Goal: Transaction & Acquisition: Purchase product/service

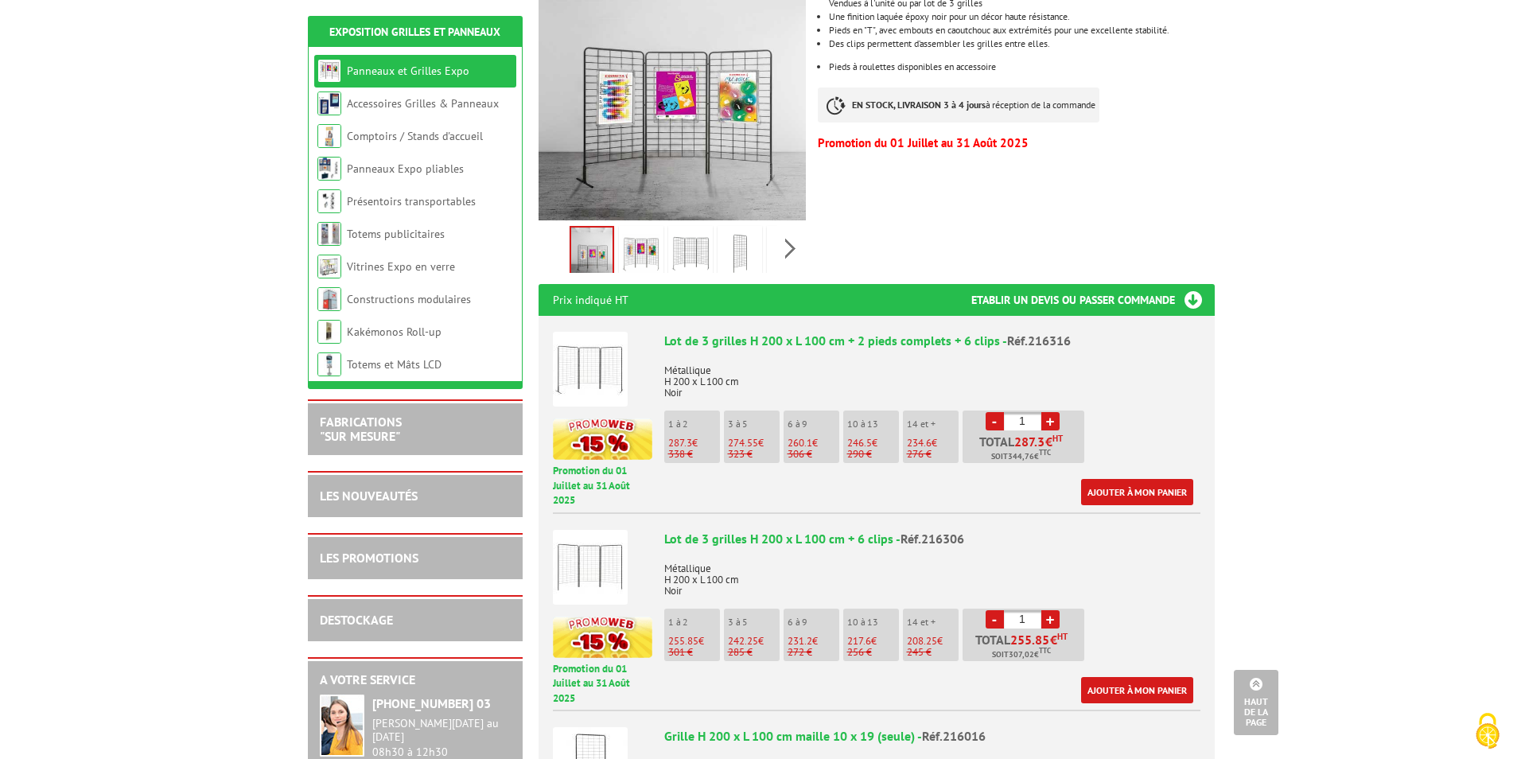
scroll to position [398, 0]
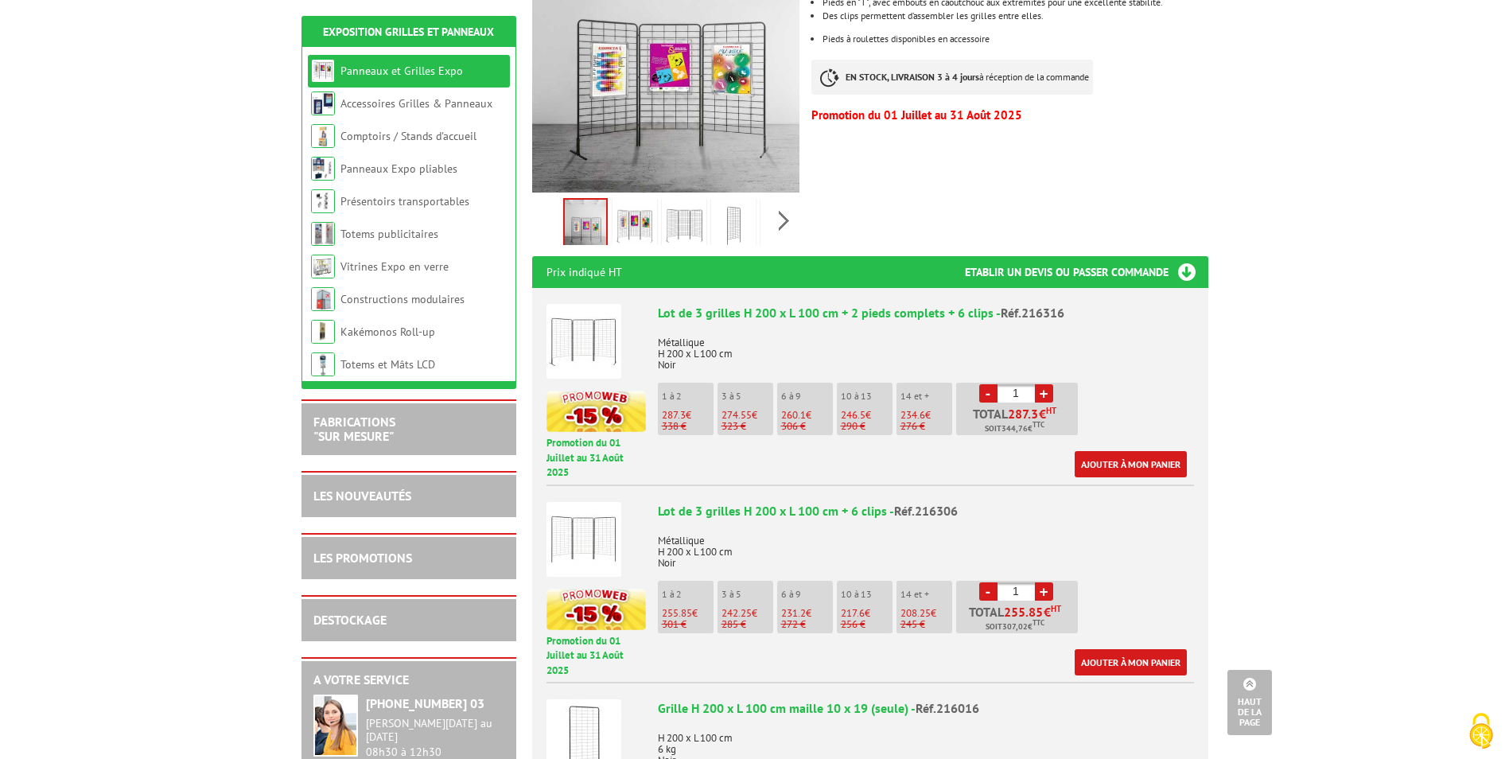
click at [1041, 384] on link "+" at bounding box center [1044, 393] width 18 height 18
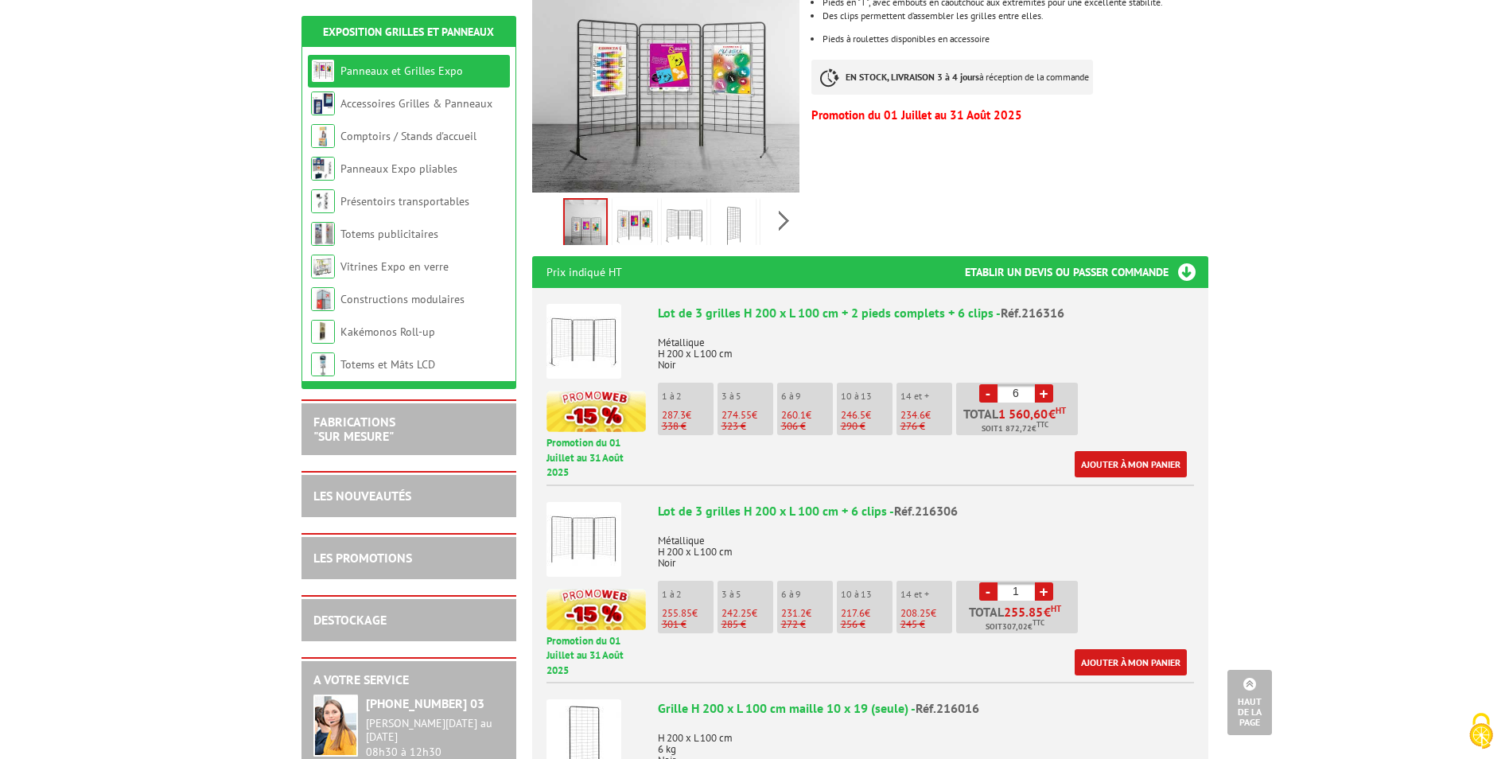
click at [1041, 384] on link "+" at bounding box center [1044, 393] width 18 height 18
type input "7"
click at [1145, 451] on link "Ajouter à mon panier" at bounding box center [1131, 464] width 112 height 26
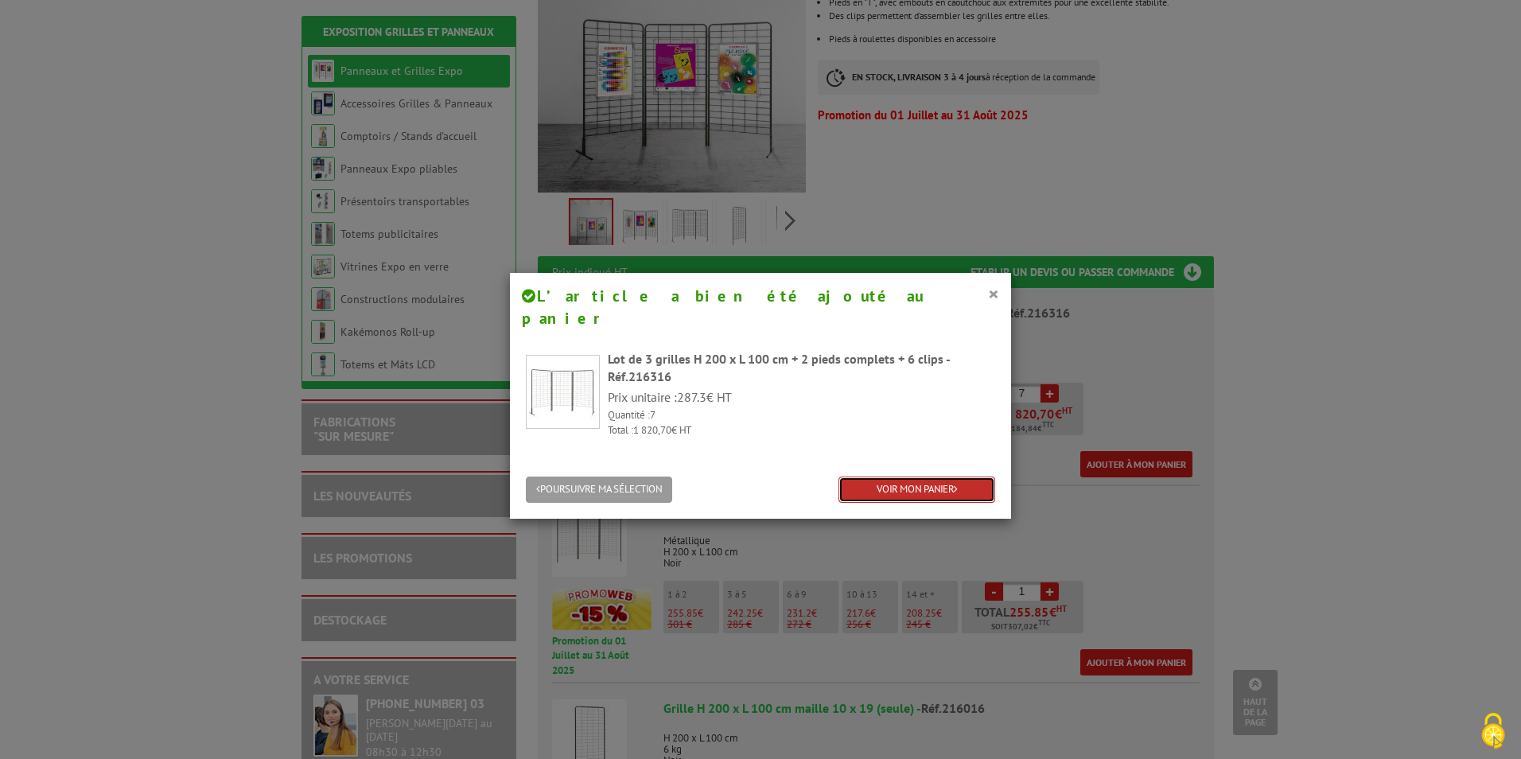
click at [940, 476] on link "VOIR MON PANIER" at bounding box center [916, 489] width 157 height 26
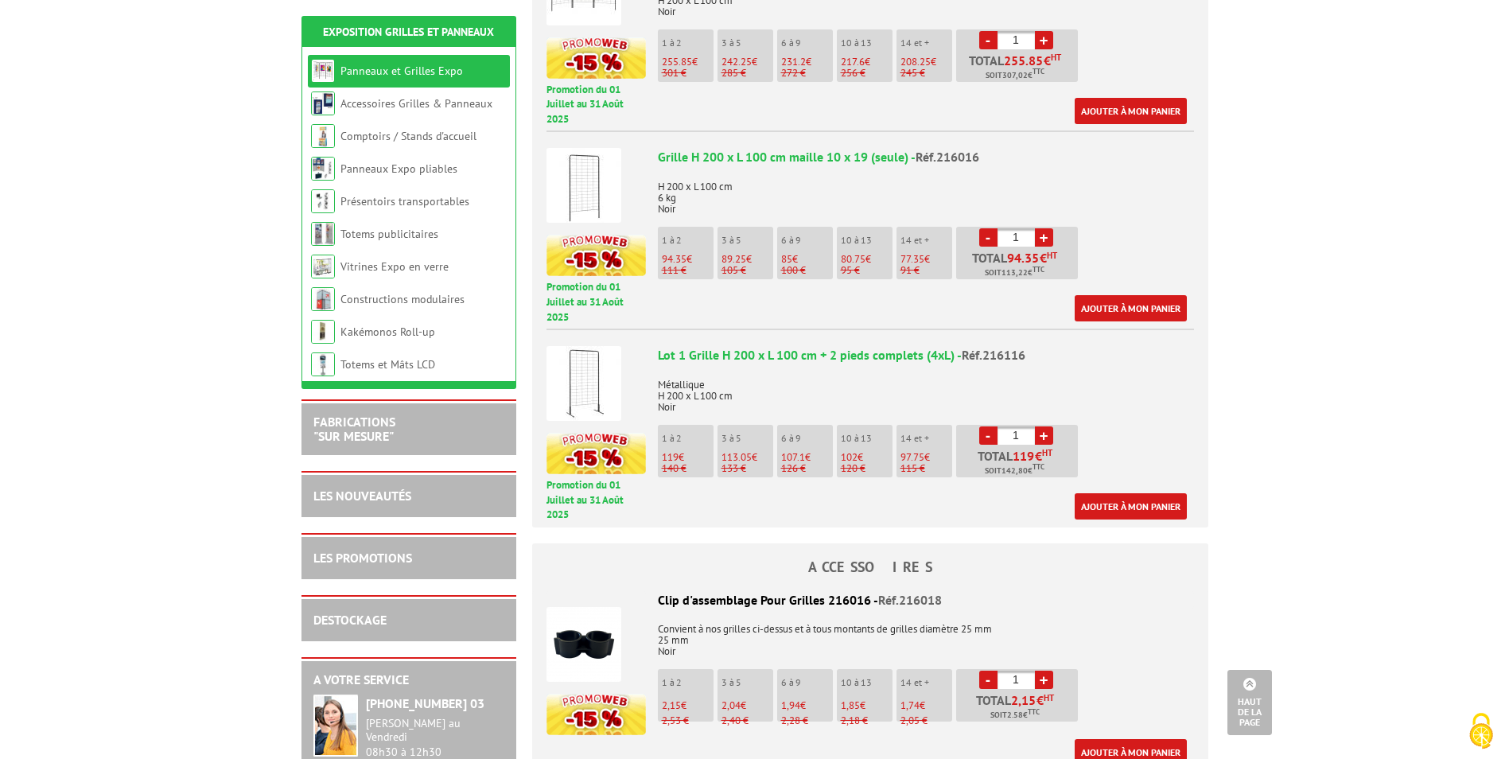
scroll to position [954, 0]
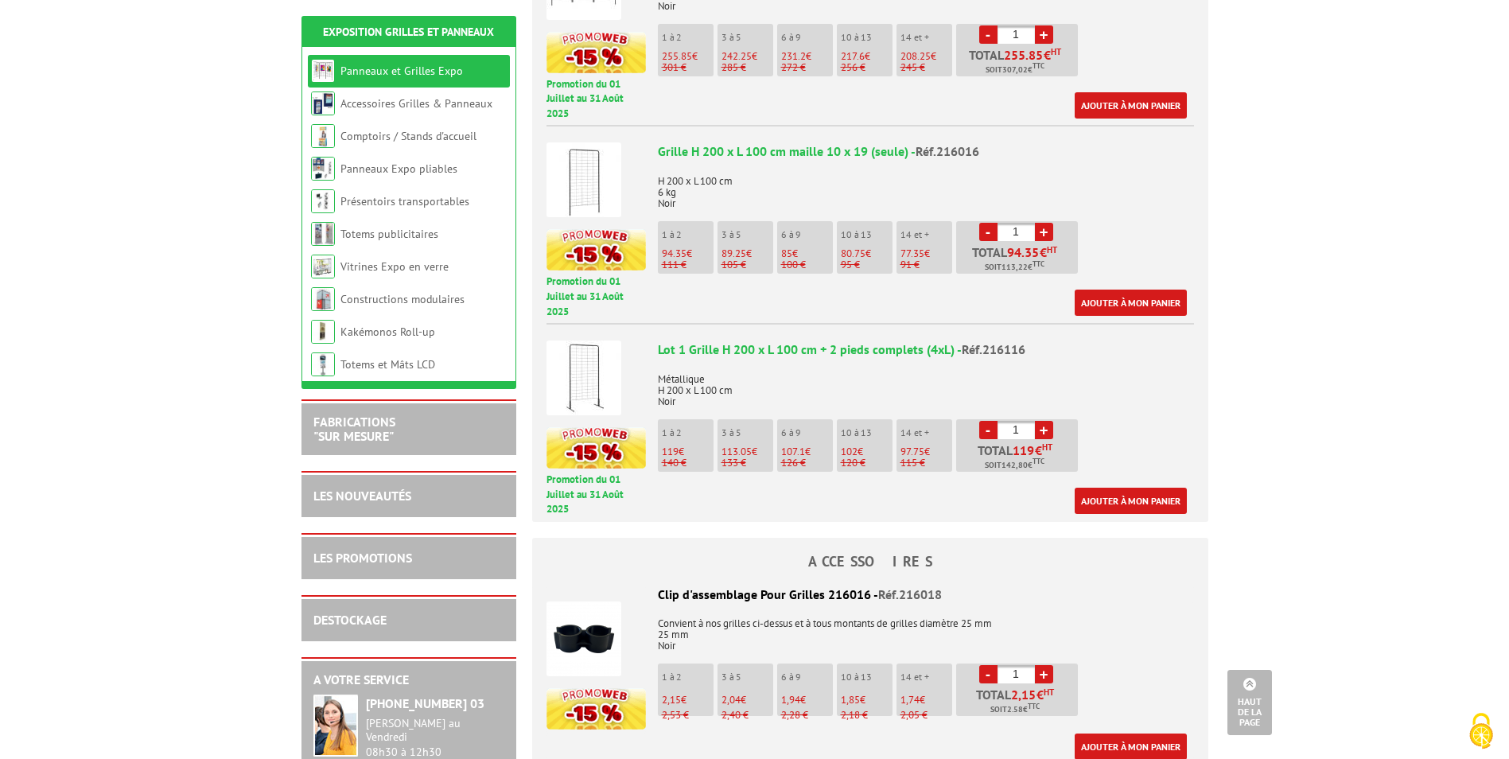
click at [1040, 421] on link "+" at bounding box center [1044, 430] width 18 height 18
click at [1045, 421] on link "+" at bounding box center [1044, 430] width 18 height 18
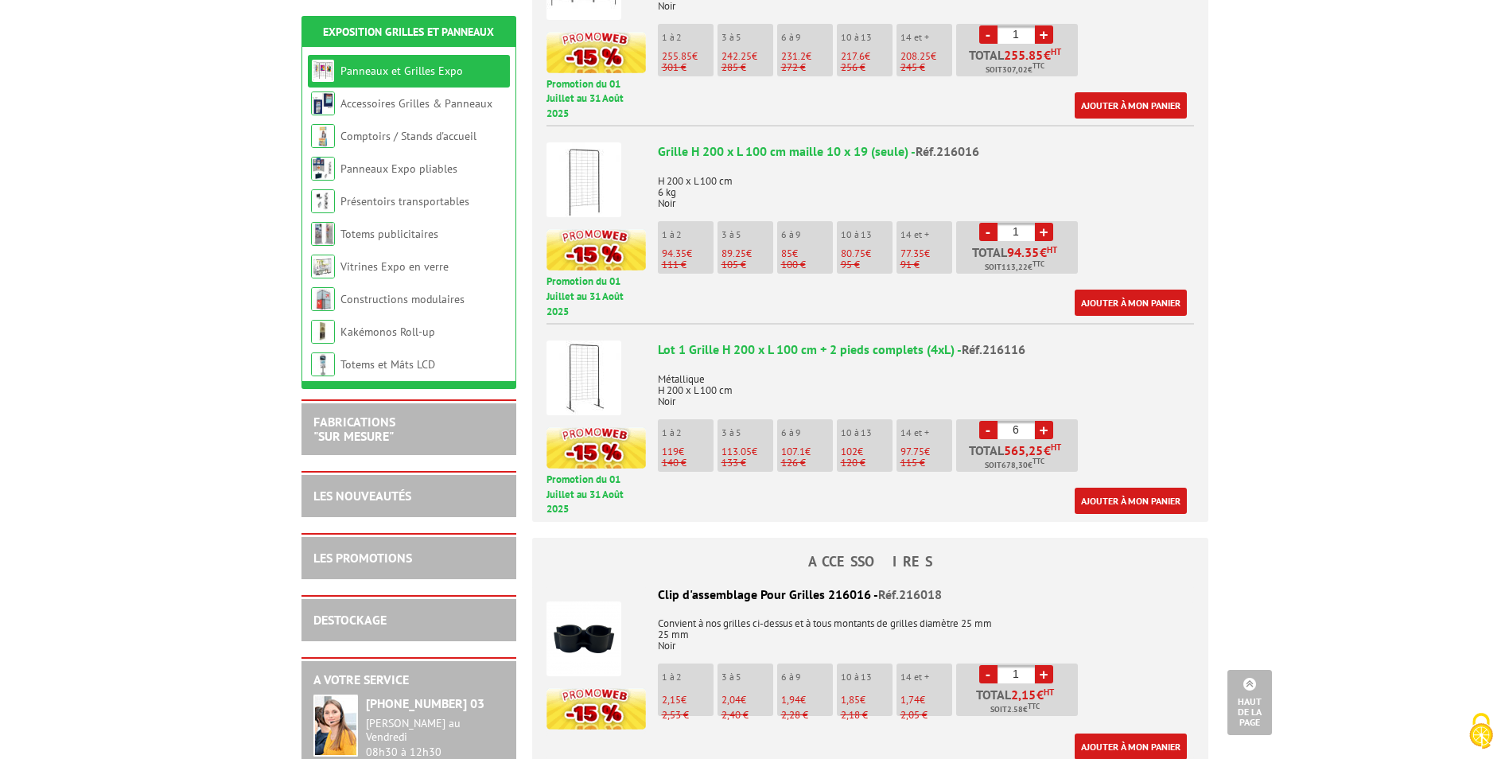
click at [1045, 421] on link "+" at bounding box center [1044, 430] width 18 height 18
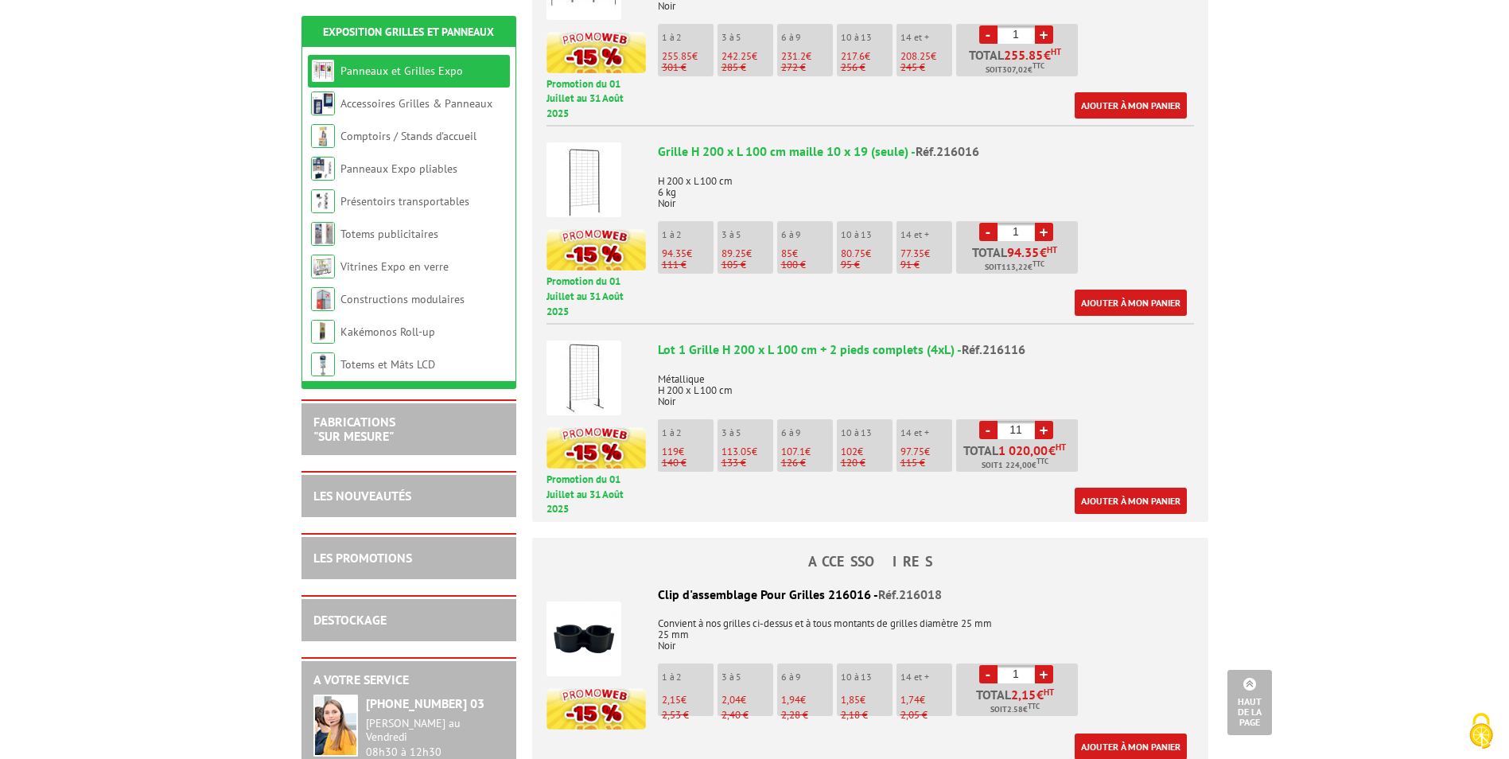
click at [1045, 421] on link "+" at bounding box center [1044, 430] width 18 height 18
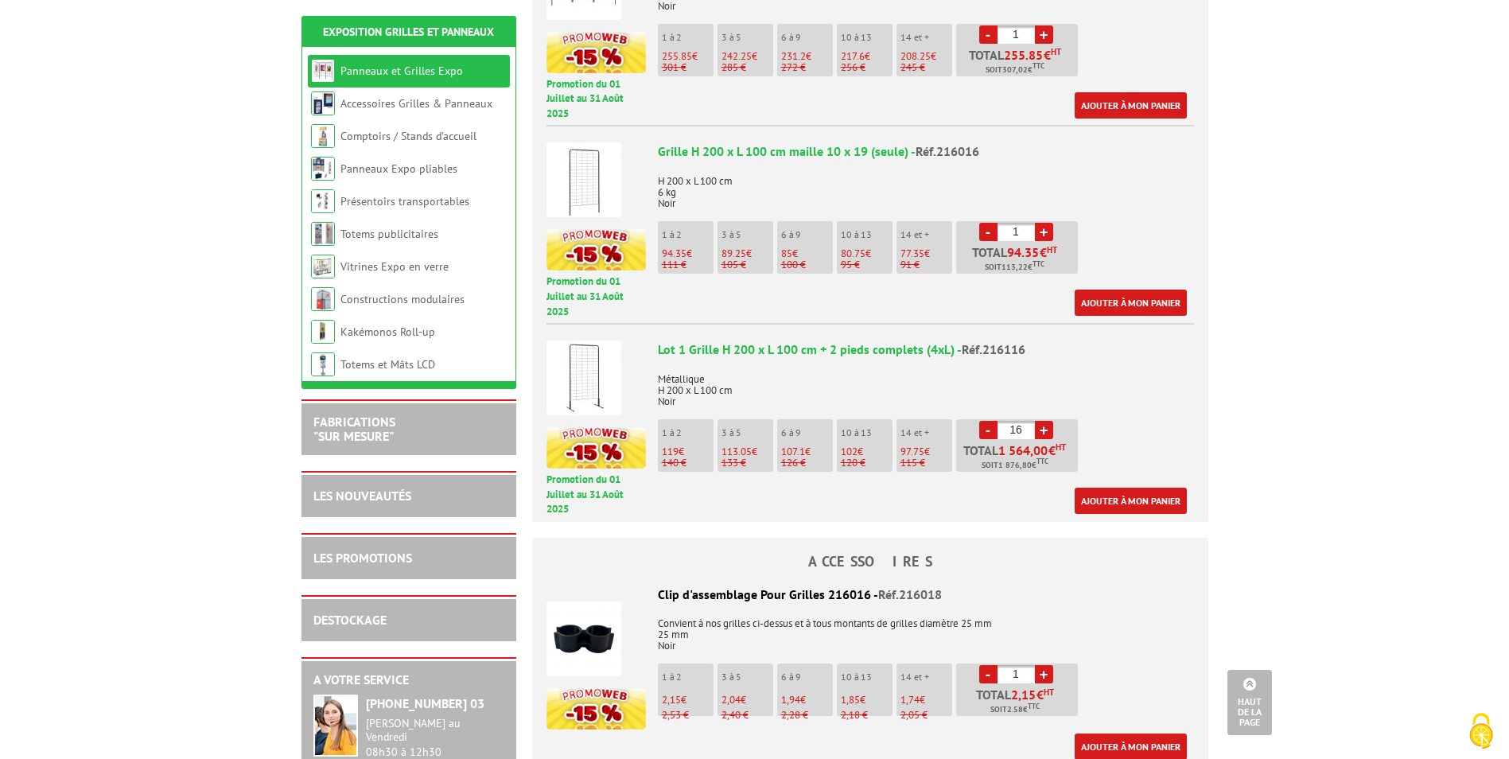
click at [1045, 421] on link "+" at bounding box center [1044, 430] width 18 height 18
type input "20"
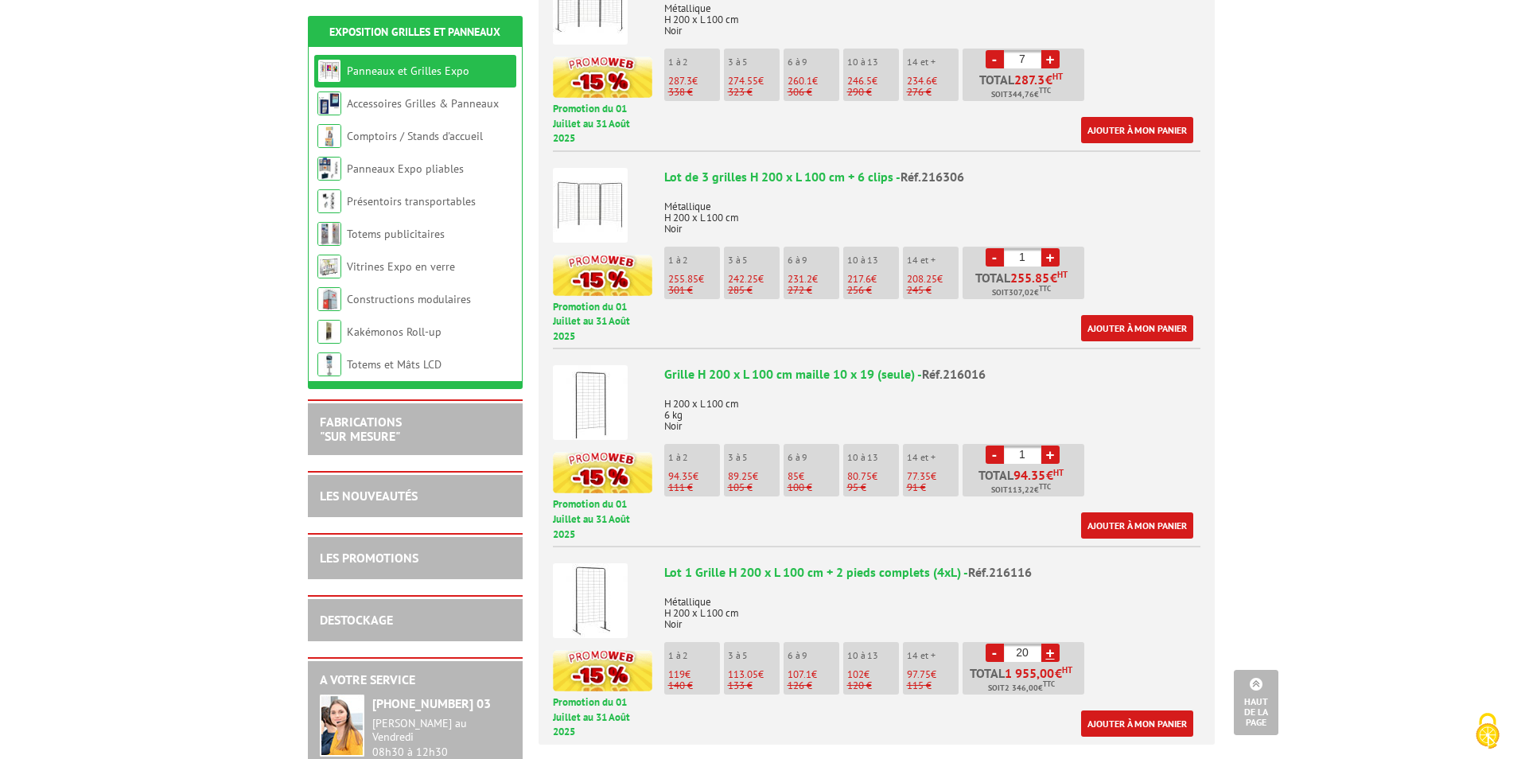
scroll to position [795, 0]
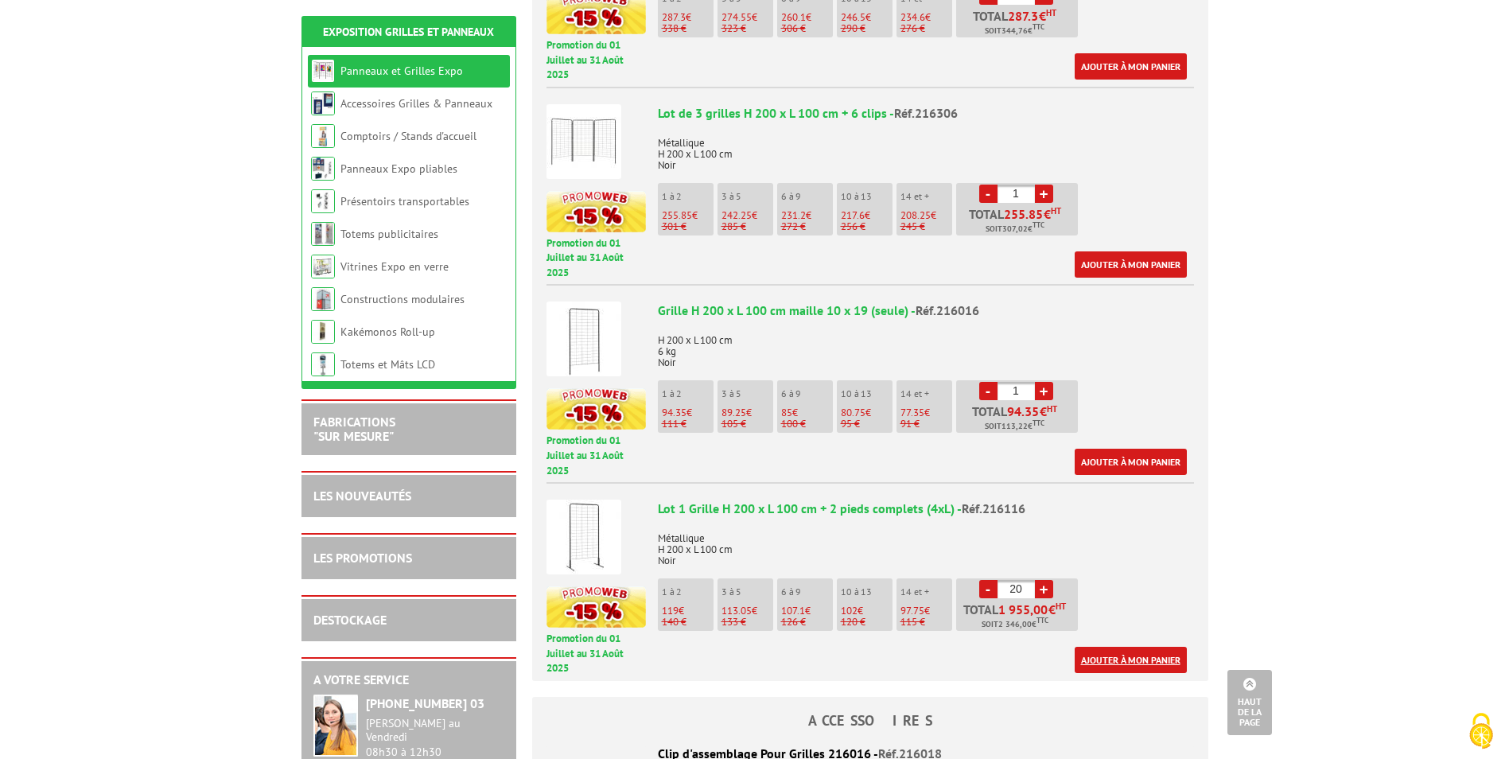
click at [1110, 647] on link "Ajouter à mon panier" at bounding box center [1131, 660] width 112 height 26
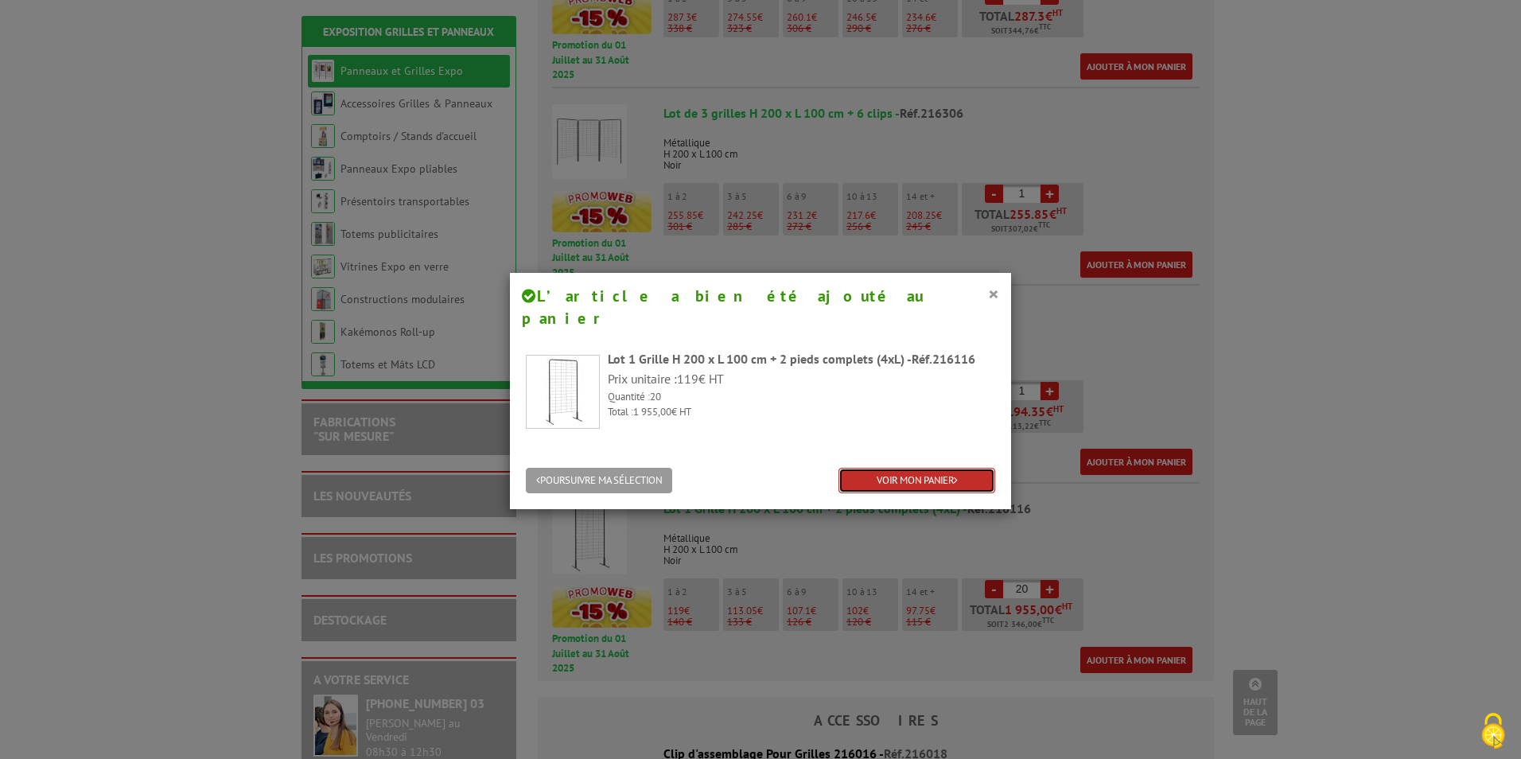
click at [927, 468] on link "VOIR MON PANIER" at bounding box center [916, 481] width 157 height 26
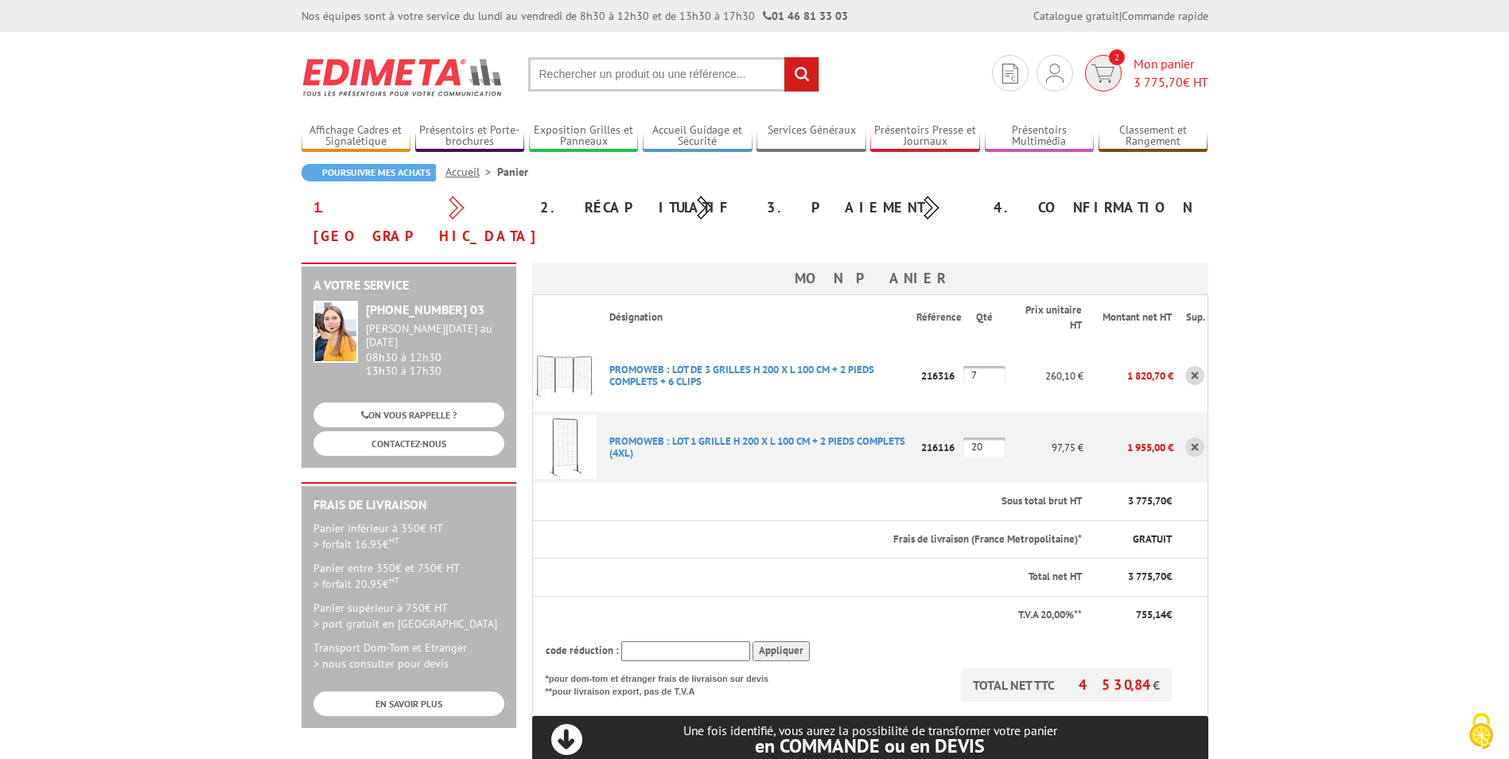
click at [1141, 61] on span "Mon panier 3 775,70 € HT" at bounding box center [1170, 73] width 75 height 37
click at [1154, 71] on span "Mon panier 3 775,70 € HT" at bounding box center [1170, 73] width 75 height 37
click at [1198, 437] on link at bounding box center [1194, 446] width 19 height 19
